Goal: Task Accomplishment & Management: Manage account settings

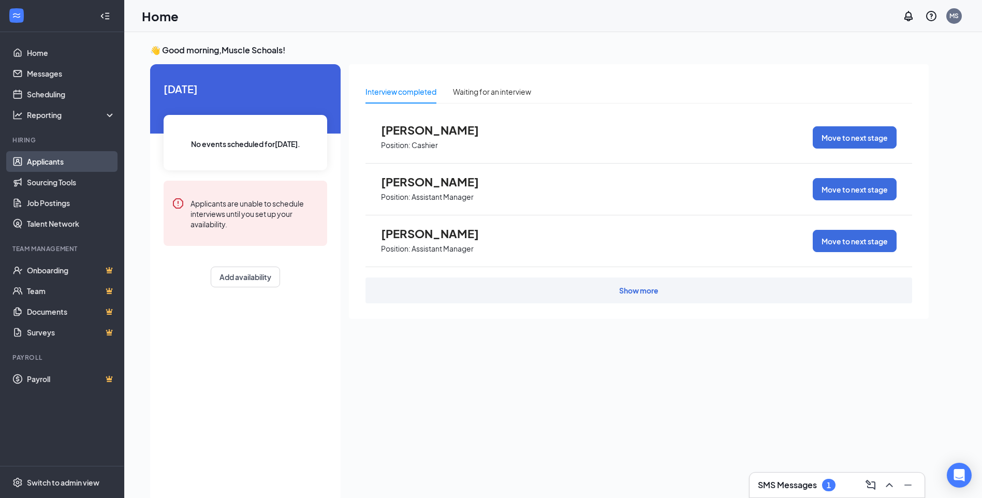
click at [48, 162] on link "Applicants" at bounding box center [71, 161] width 89 height 21
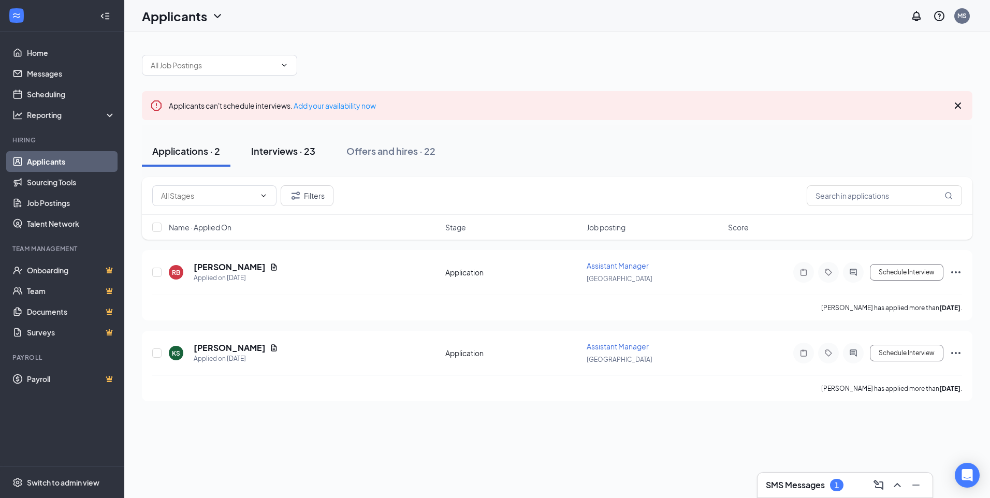
click at [286, 152] on div "Interviews · 23" at bounding box center [283, 150] width 64 height 13
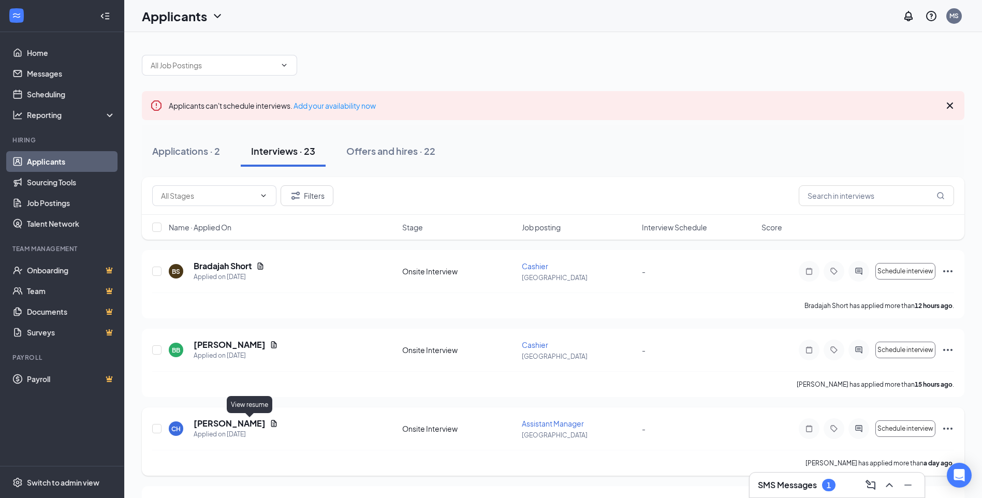
click at [271, 425] on icon "Document" at bounding box center [274, 423] width 6 height 7
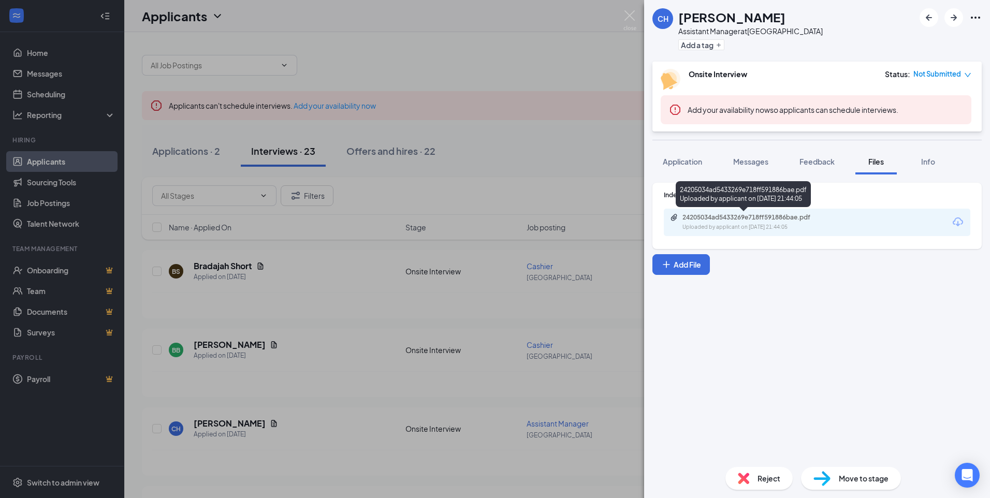
click at [732, 215] on div "24205034ad5433269e718ff591886bae.pdf" at bounding box center [755, 217] width 145 height 8
click at [626, 13] on img at bounding box center [630, 20] width 13 height 20
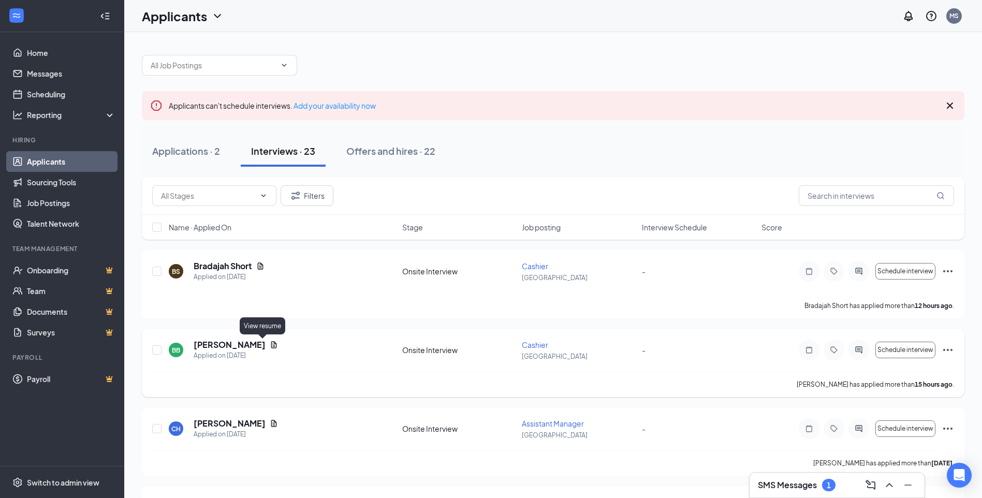
click at [270, 346] on icon "Document" at bounding box center [274, 345] width 8 height 8
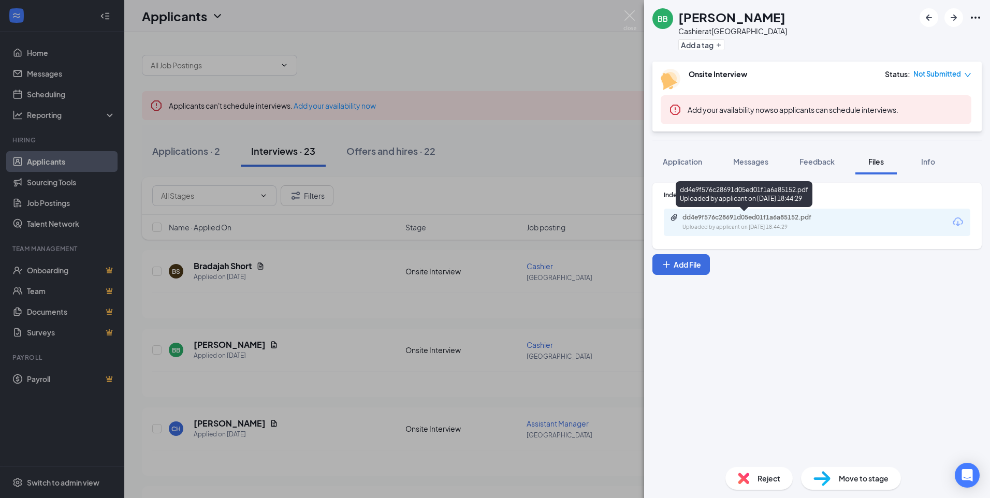
click at [740, 216] on div "dd4e9f576c28691d05ed01f1a6a85152.pdf" at bounding box center [755, 217] width 145 height 8
click at [689, 160] on span "Application" at bounding box center [682, 161] width 39 height 9
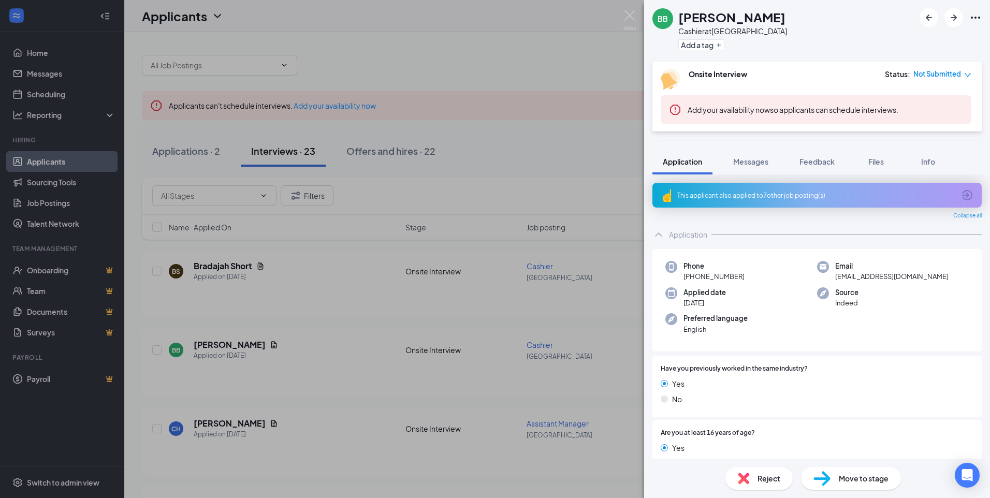
click at [961, 194] on icon "ArrowCircle" at bounding box center [967, 195] width 12 height 12
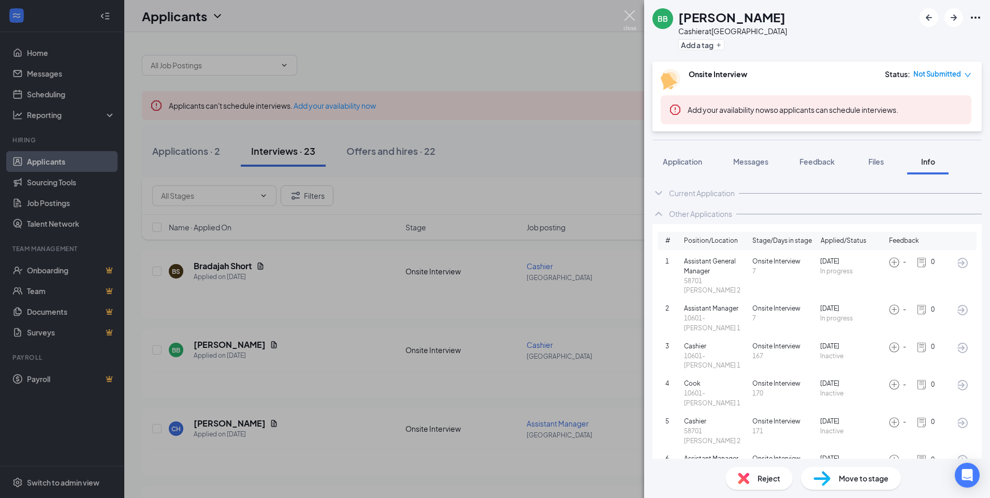
click at [625, 16] on img at bounding box center [630, 20] width 13 height 20
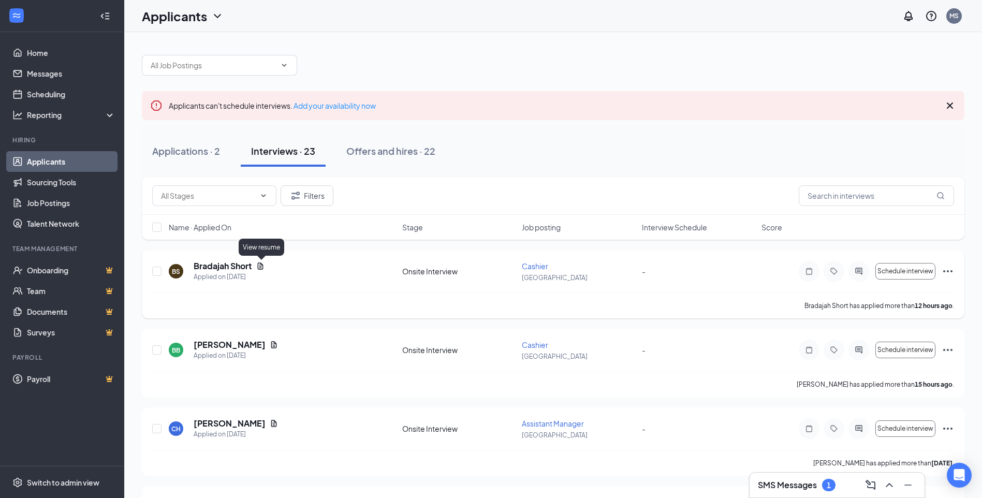
click at [264, 265] on icon "Document" at bounding box center [261, 266] width 6 height 7
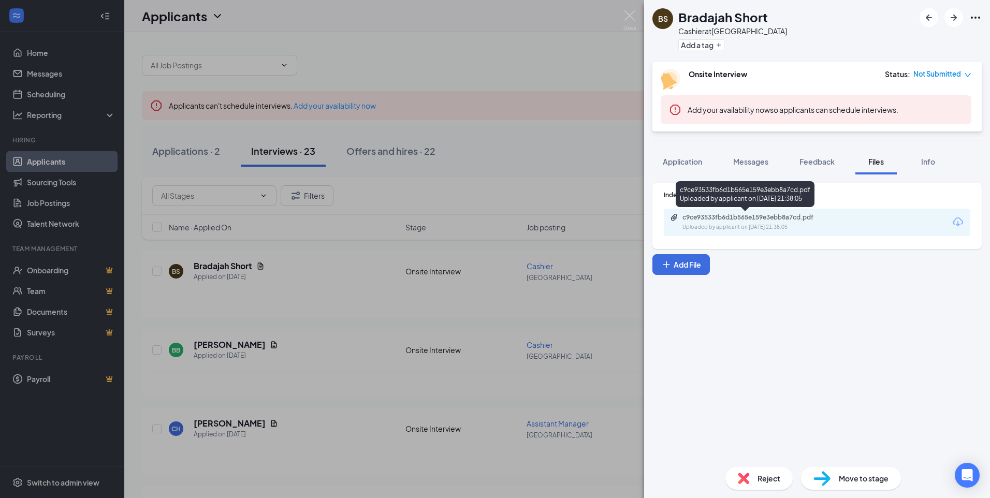
click at [697, 217] on div "c9ce93533fb6d1b565e159e3ebb8a7cd.pdf" at bounding box center [755, 217] width 145 height 8
click at [684, 162] on span "Application" at bounding box center [682, 161] width 39 height 9
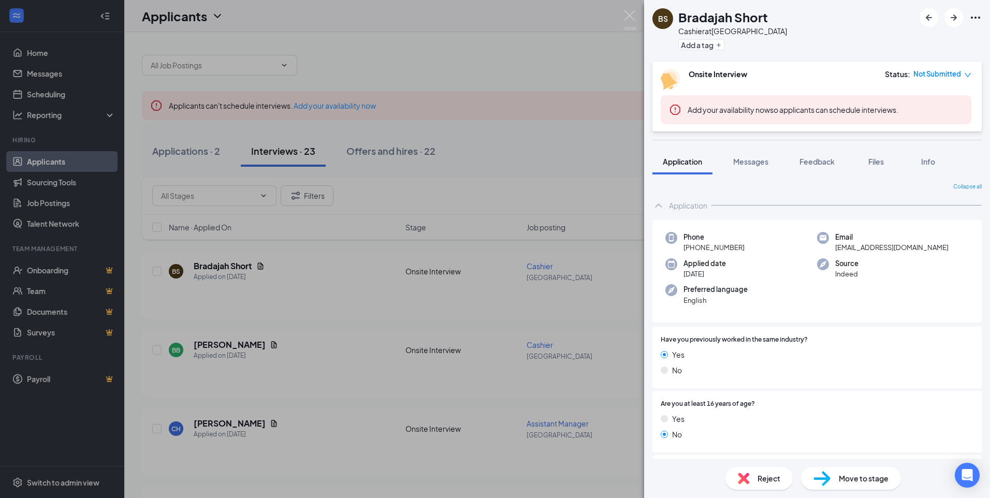
click at [758, 477] on span "Reject" at bounding box center [769, 478] width 23 height 11
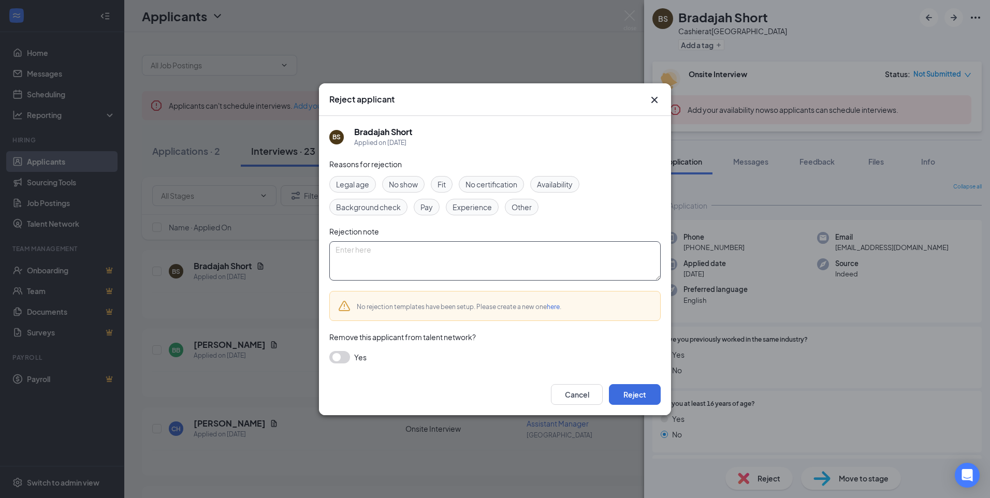
click at [373, 248] on textarea at bounding box center [494, 260] width 331 height 39
type textarea "We no longer hire 15 year olds."
click at [643, 394] on button "Reject" at bounding box center [635, 394] width 52 height 21
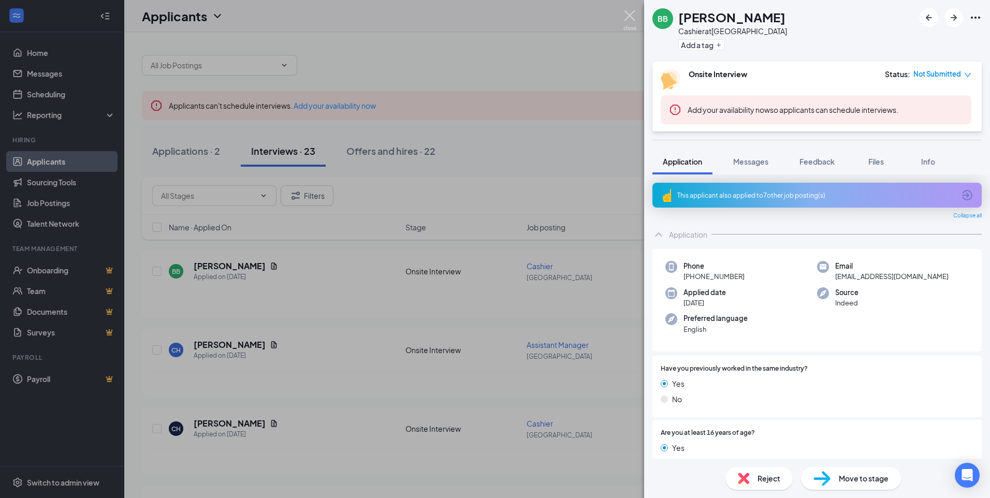
click at [627, 12] on img at bounding box center [630, 20] width 13 height 20
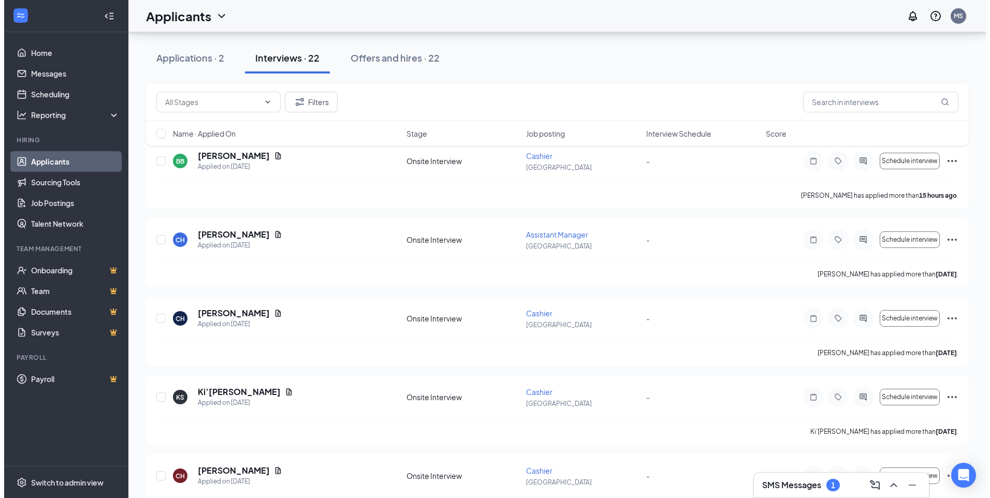
scroll to position [155, 0]
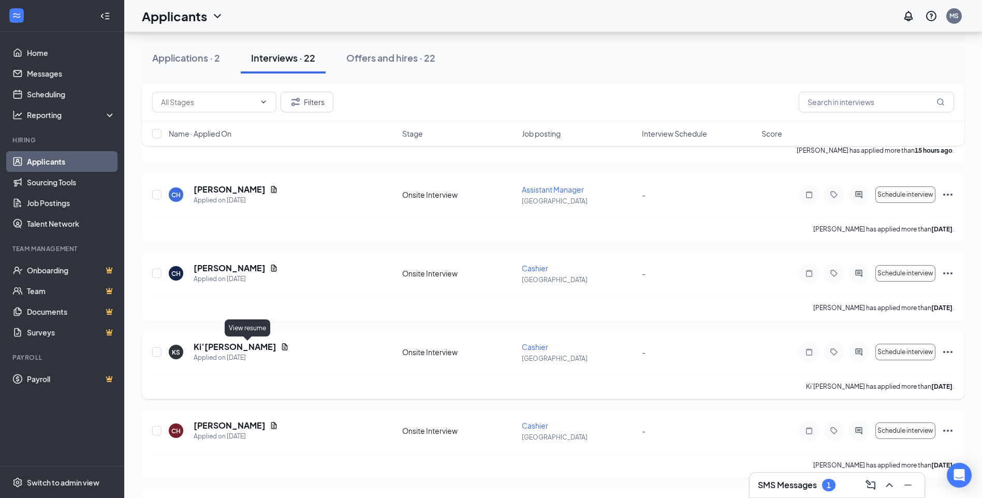
click at [281, 347] on icon "Document" at bounding box center [285, 347] width 8 height 8
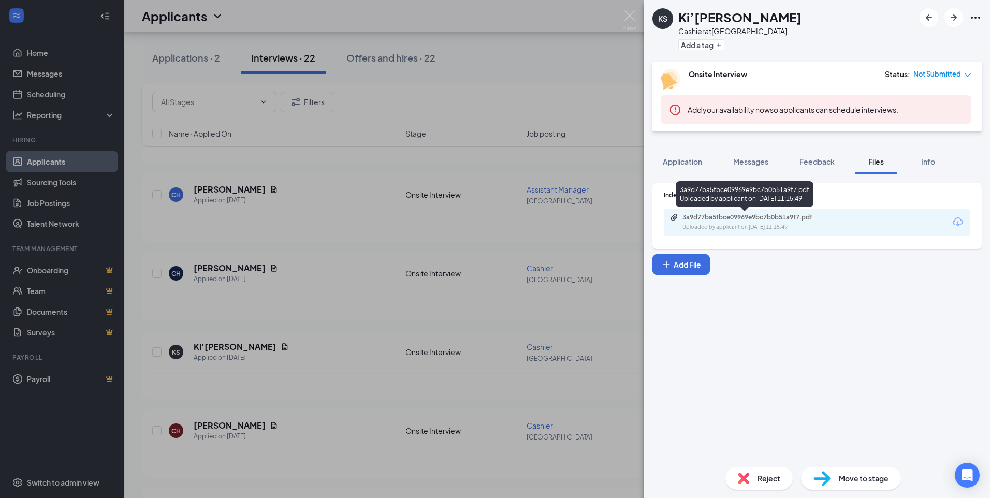
click at [736, 221] on div "3a9d77ba5fbce09969e9bc7b0b51a9f7.pdf" at bounding box center [755, 217] width 145 height 8
click at [674, 167] on button "Application" at bounding box center [683, 162] width 60 height 26
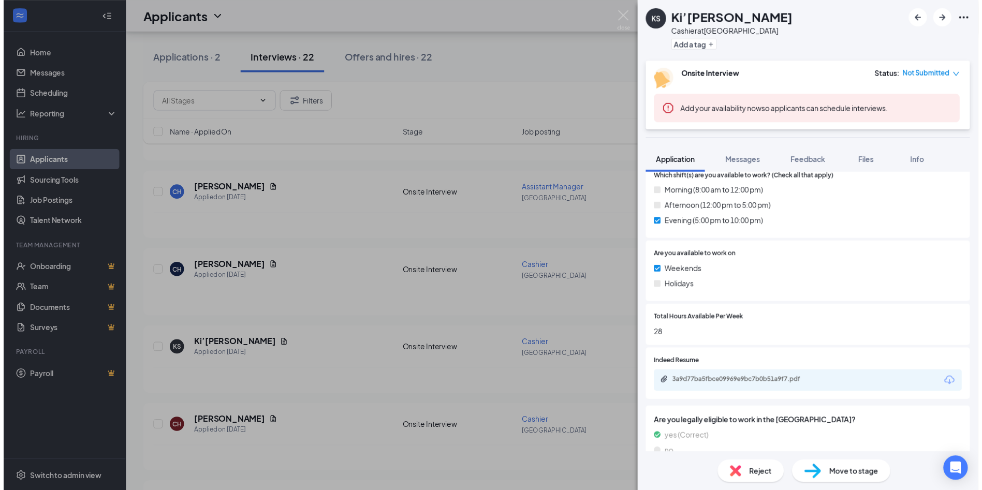
scroll to position [433, 0]
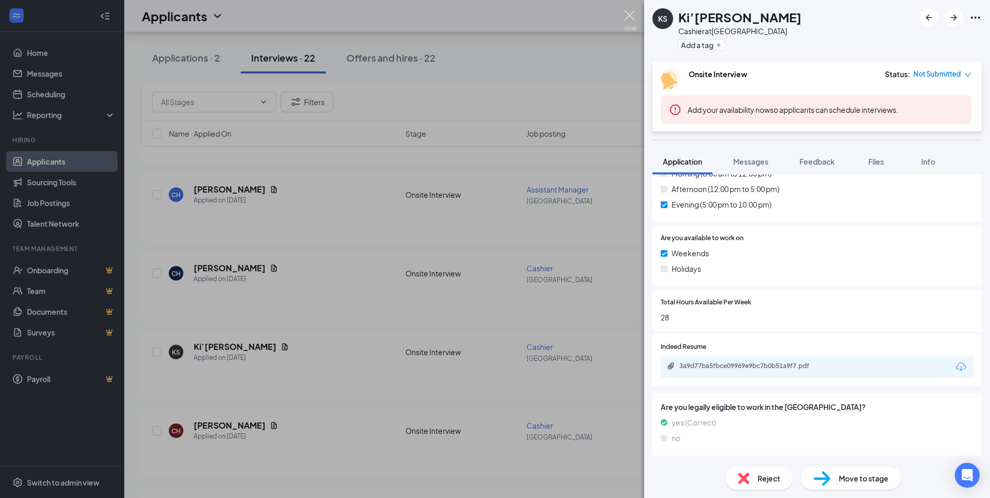
click at [631, 12] on img at bounding box center [630, 20] width 13 height 20
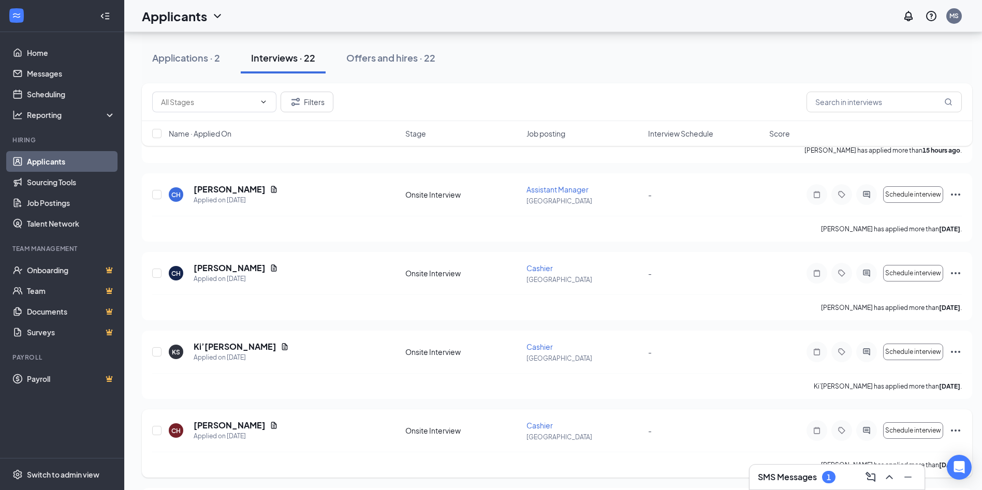
click at [271, 427] on icon "Document" at bounding box center [274, 425] width 6 height 7
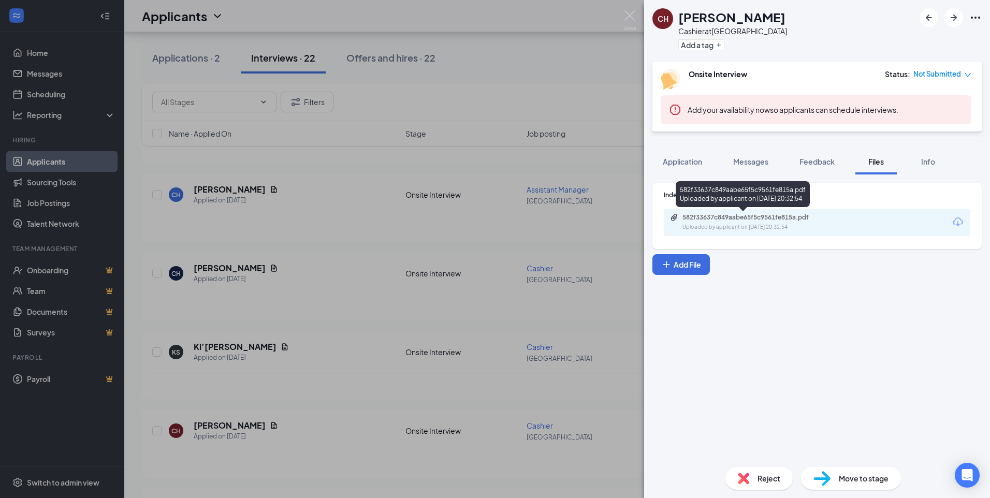
click at [719, 219] on div "582f33637c849aabe65f5c9561fe815a.pdf" at bounding box center [755, 217] width 145 height 8
drag, startPoint x: 632, startPoint y: 16, endPoint x: 336, endPoint y: 381, distance: 470.6
click at [632, 16] on img at bounding box center [630, 20] width 13 height 20
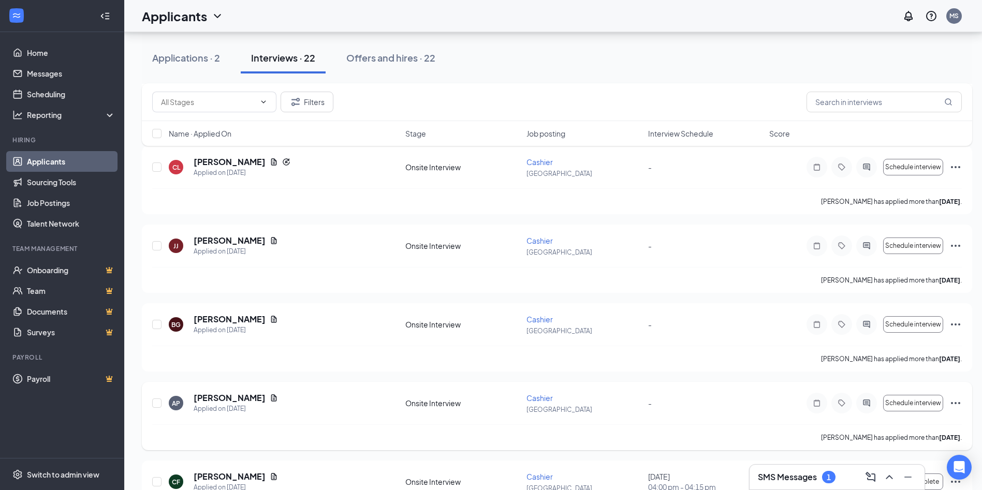
scroll to position [880, 0]
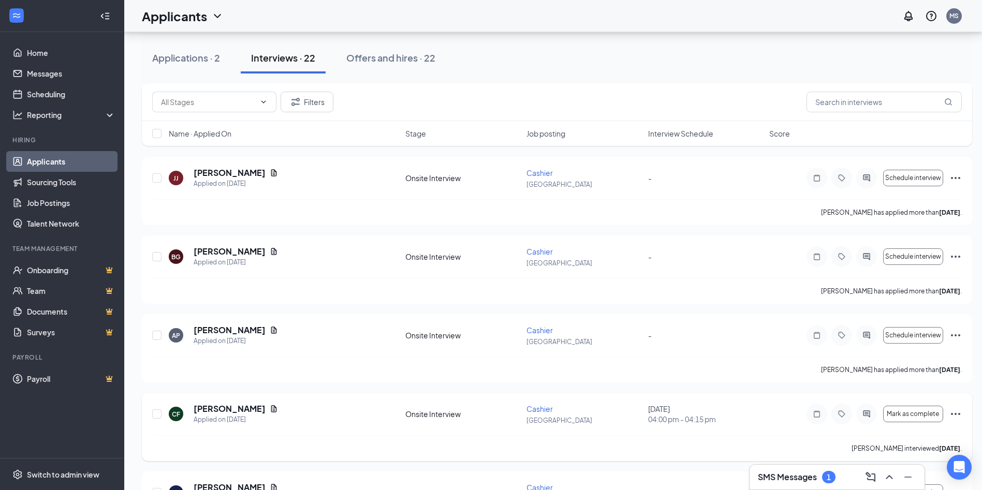
click at [950, 408] on icon "Ellipses" at bounding box center [956, 414] width 12 height 12
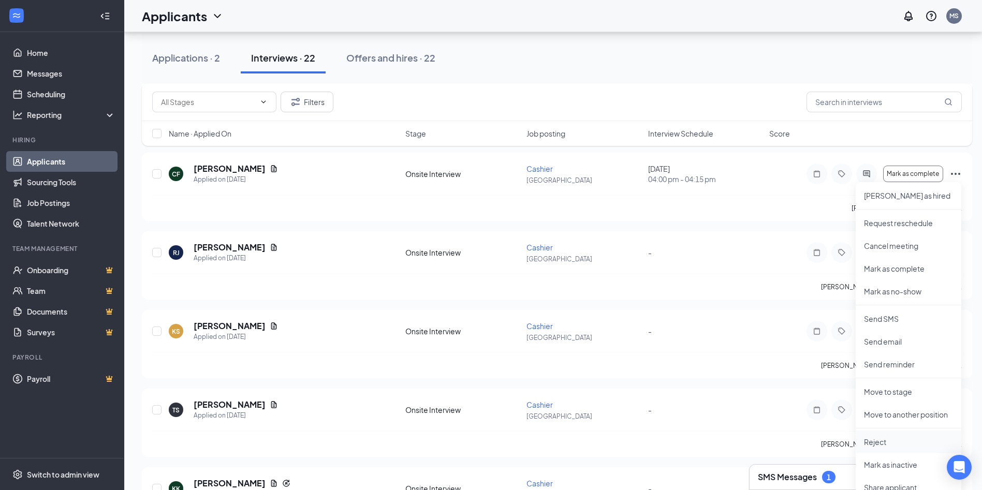
scroll to position [1139, 0]
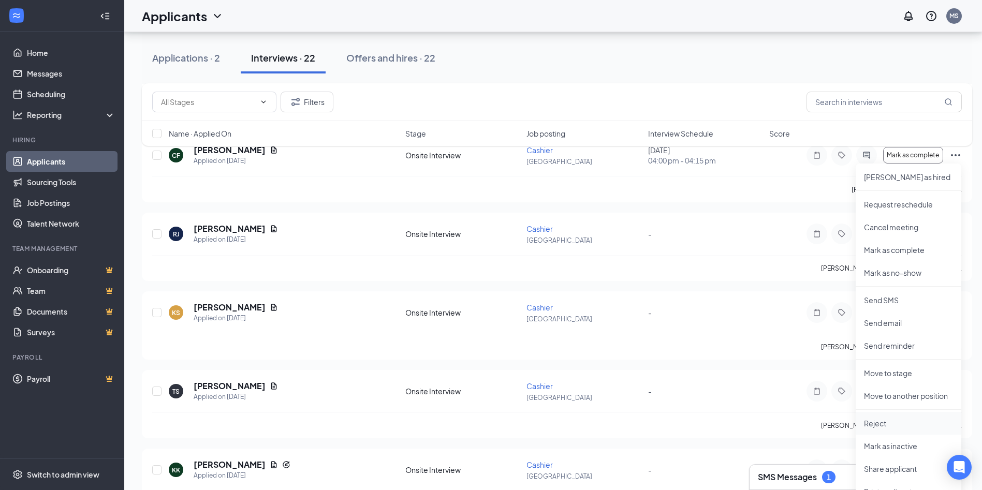
click at [883, 426] on p "Reject" at bounding box center [908, 423] width 89 height 10
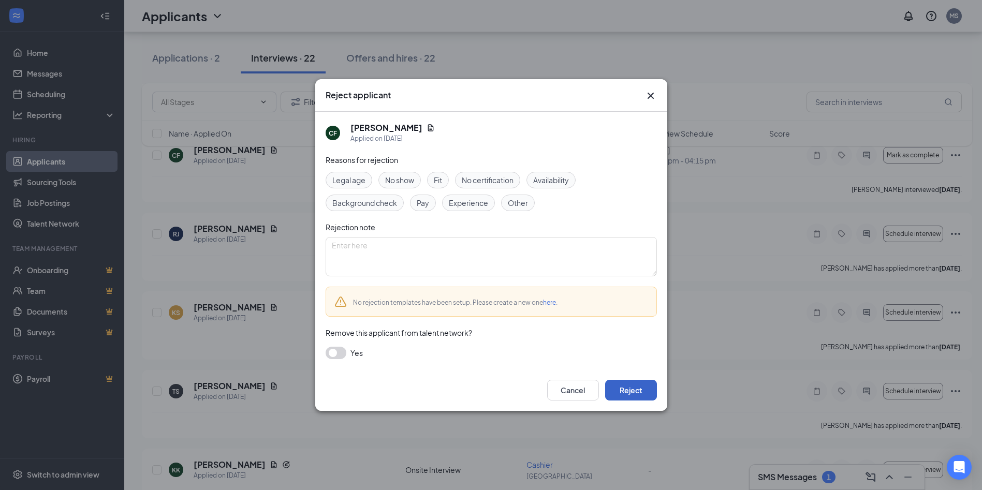
click at [626, 391] on button "Reject" at bounding box center [631, 390] width 52 height 21
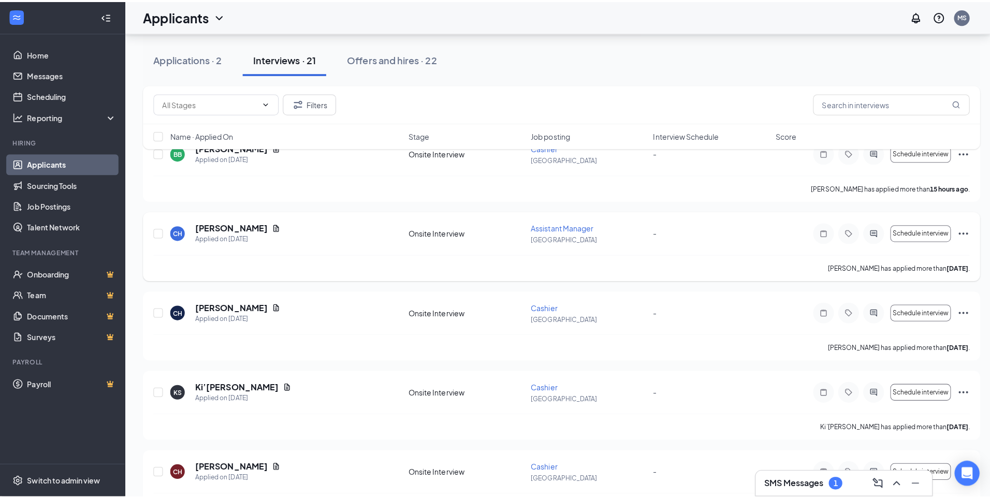
scroll to position [0, 0]
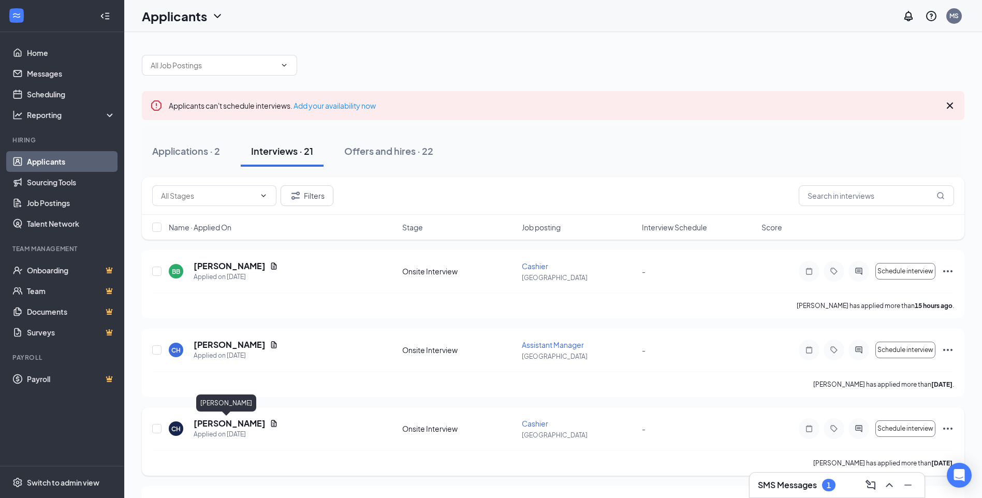
click at [229, 423] on h5 "[PERSON_NAME]" at bounding box center [230, 423] width 72 height 11
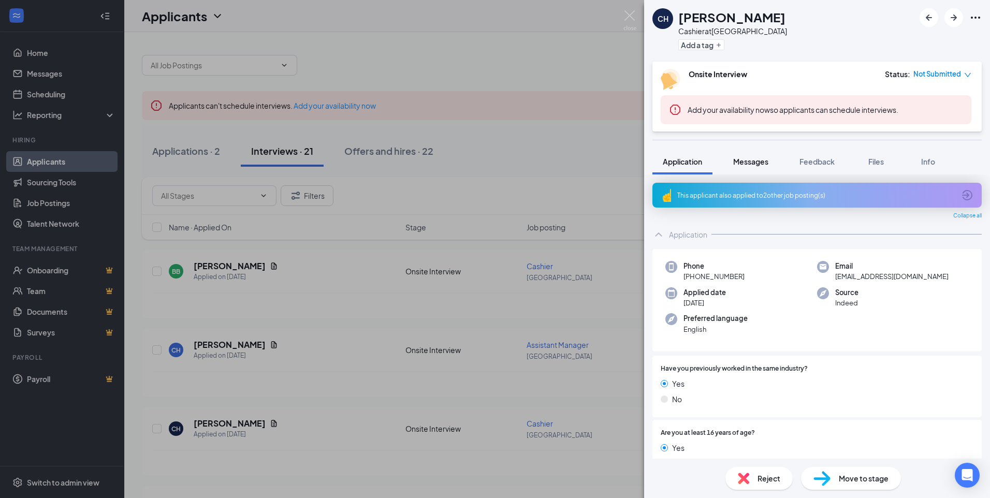
click at [750, 163] on span "Messages" at bounding box center [750, 161] width 35 height 9
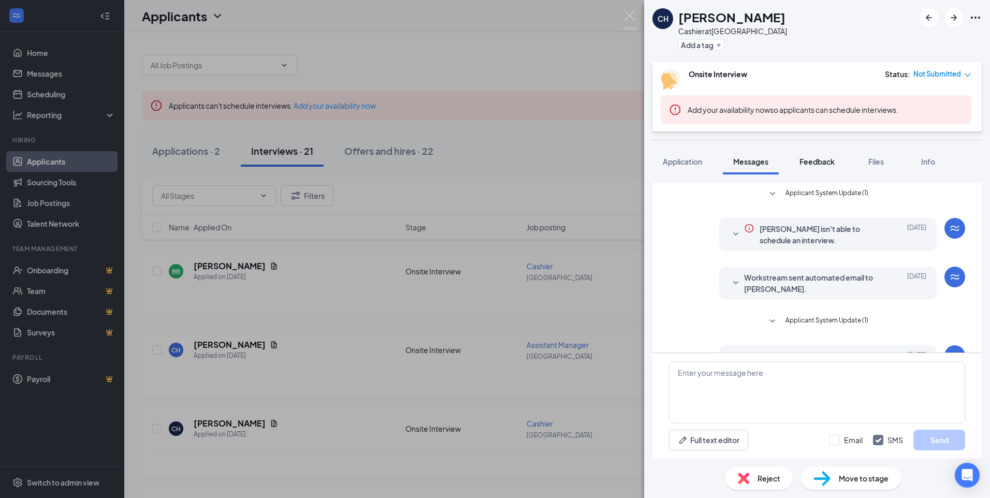
click at [814, 162] on span "Feedback" at bounding box center [817, 161] width 35 height 9
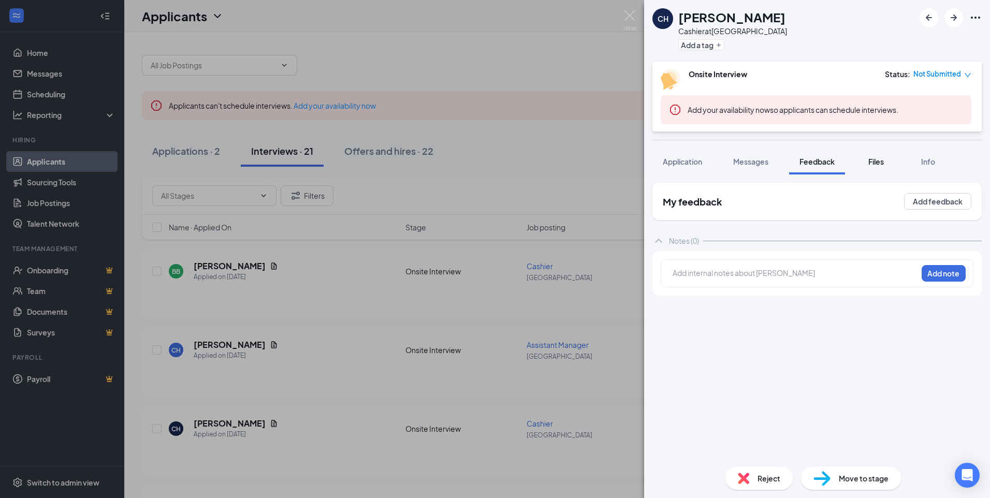
click at [875, 161] on span "Files" at bounding box center [877, 161] width 16 height 9
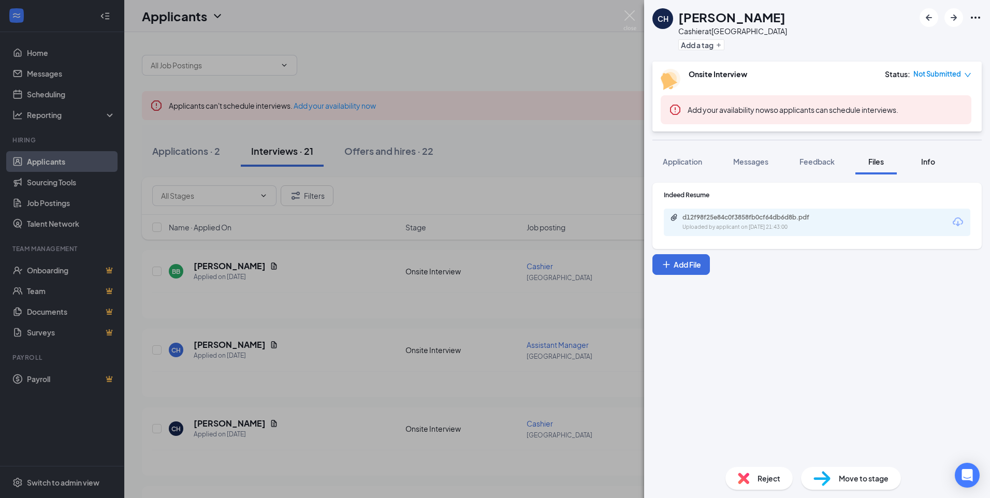
click at [930, 155] on button "Info" at bounding box center [927, 162] width 41 height 26
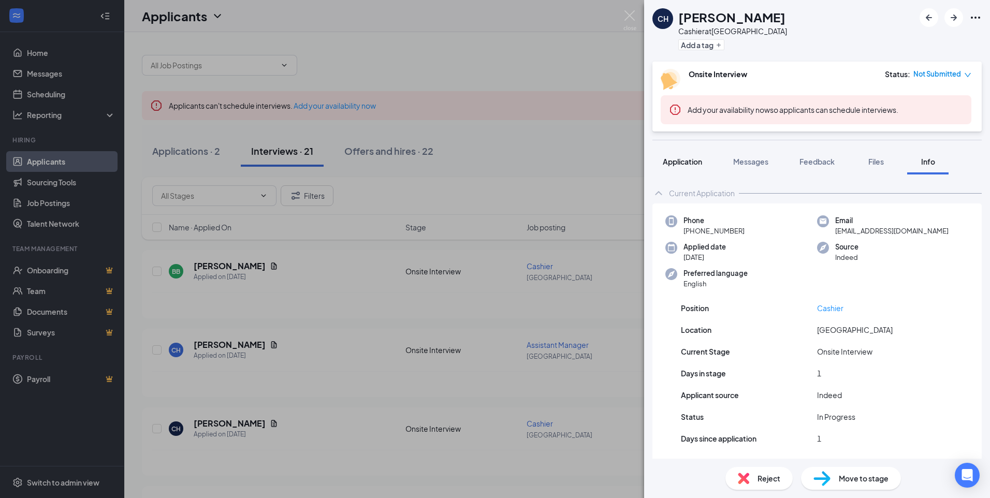
click at [705, 164] on button "Application" at bounding box center [683, 162] width 60 height 26
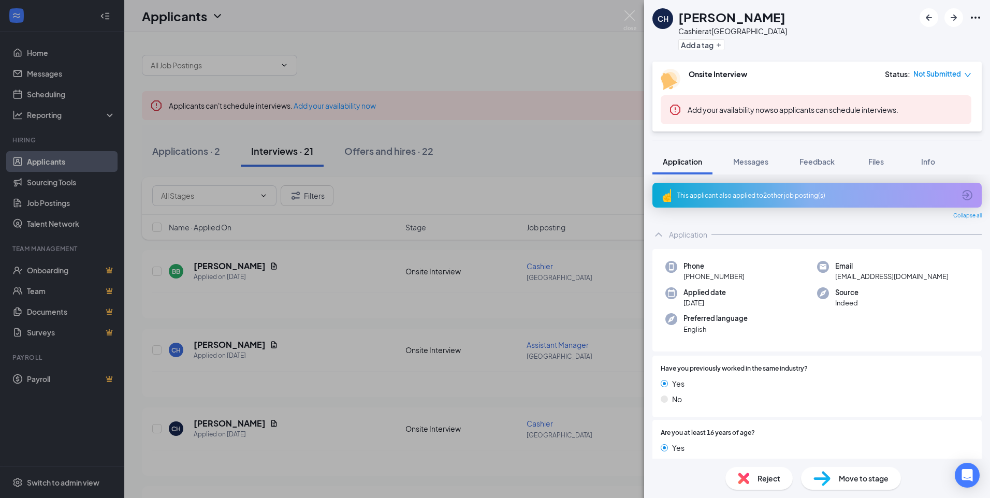
click at [743, 196] on div "This applicant also applied to 2 other job posting(s)" at bounding box center [816, 195] width 278 height 9
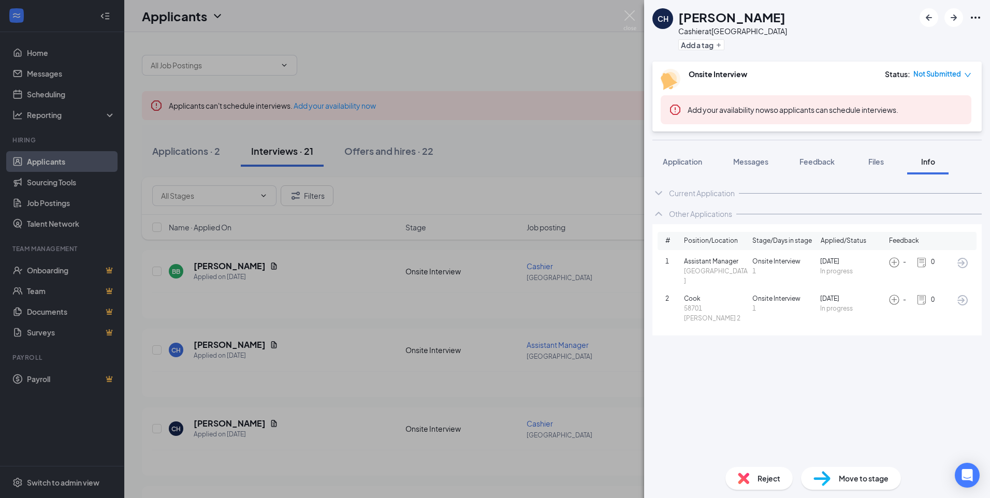
click at [659, 195] on icon "ChevronDown" at bounding box center [658, 193] width 7 height 4
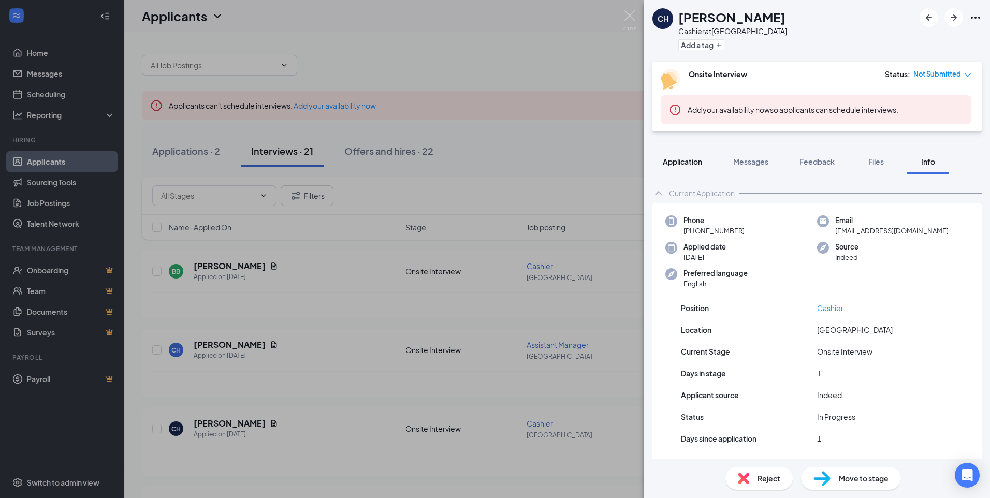
click at [697, 167] on button "Application" at bounding box center [683, 162] width 60 height 26
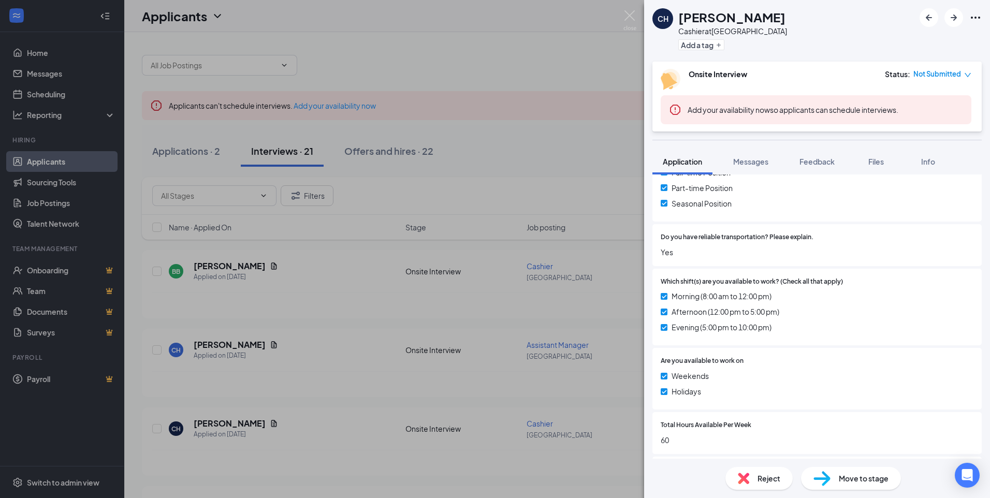
scroll to position [462, 0]
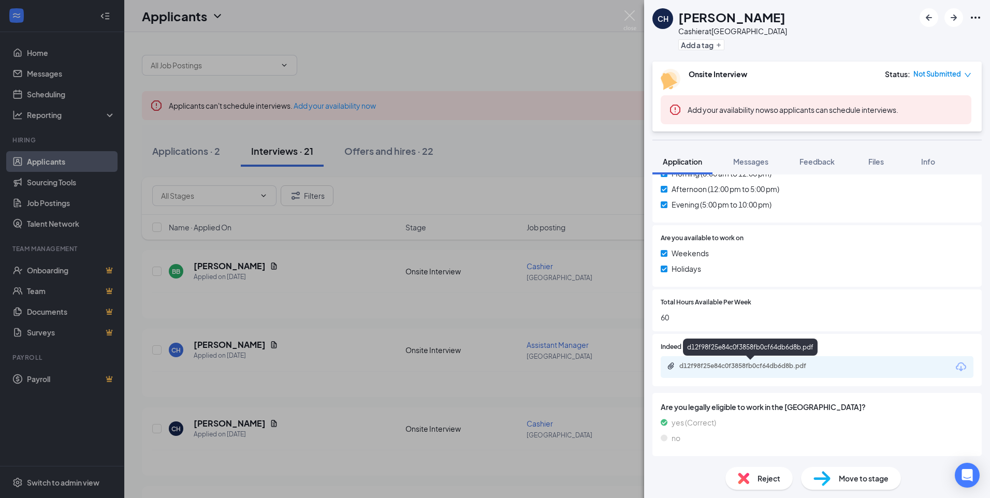
click at [763, 368] on div "d12f98f25e84c0f3858fb0cf64db6d8b.pdf" at bounding box center [751, 366] width 145 height 8
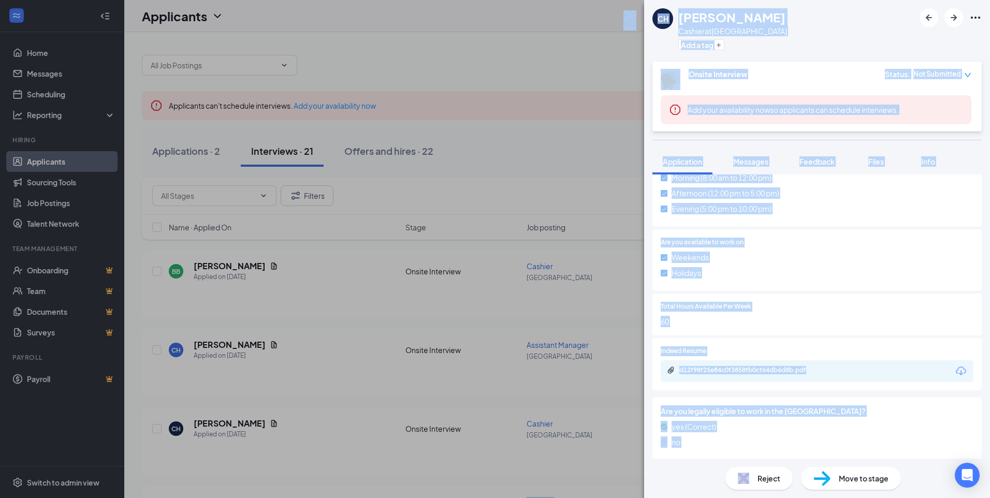
click at [327, 498] on html "Home Messages Scheduling Reporting Hiring Applicants Sourcing Tools Job Posting…" at bounding box center [495, 249] width 990 height 498
